Goal: Understand process/instructions: Learn how to perform a task or action

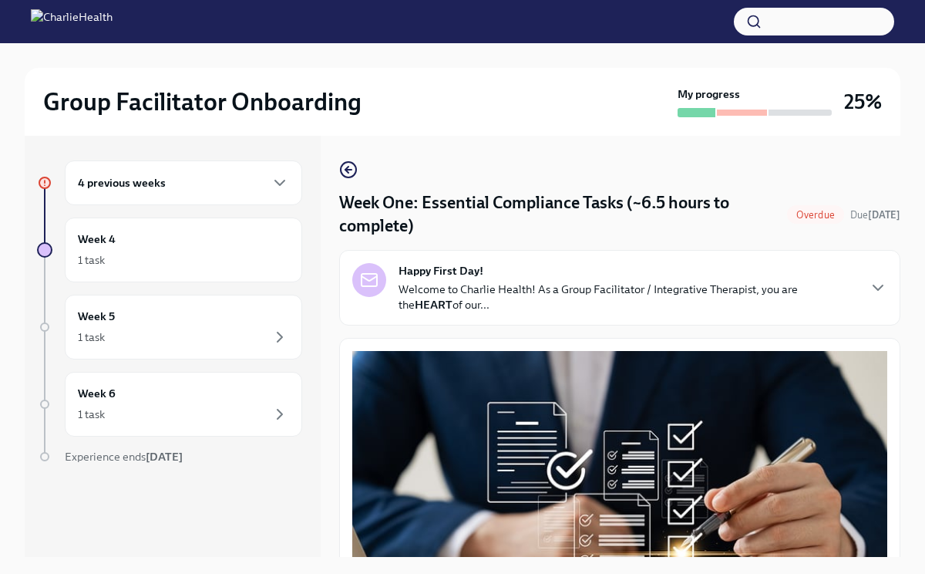
click at [189, 187] on div "4 previous weeks" at bounding box center [183, 183] width 211 height 19
